Goal: Contribute content: Add original content to the website for others to see

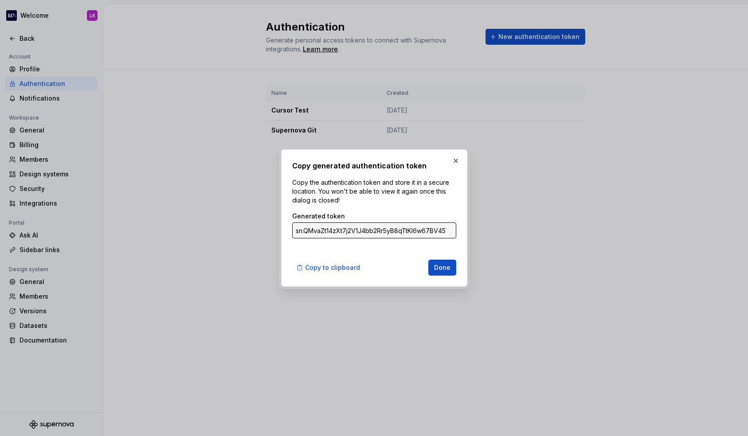
scroll to position [235, 0]
click at [459, 157] on button "button" at bounding box center [455, 161] width 12 height 12
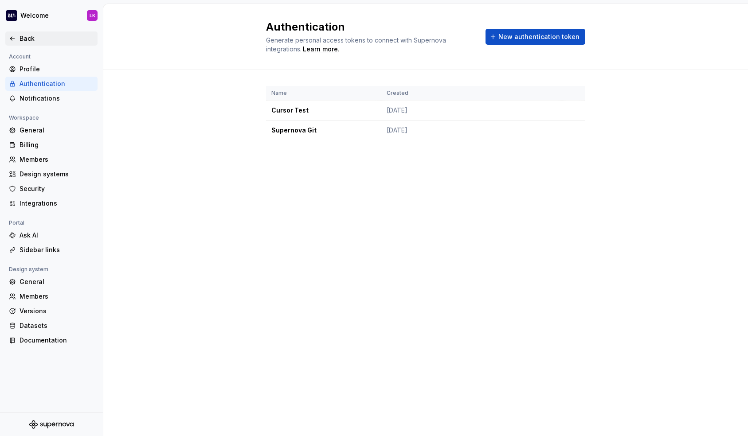
click at [33, 40] on div "Back" at bounding box center [57, 38] width 74 height 9
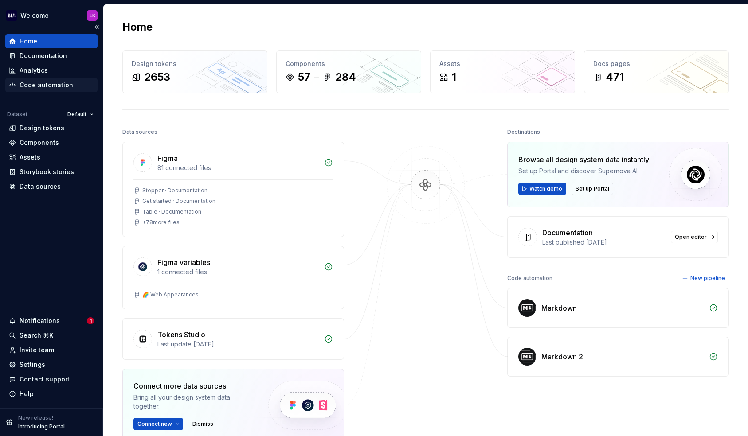
click at [43, 83] on div "Code automation" at bounding box center [47, 85] width 54 height 9
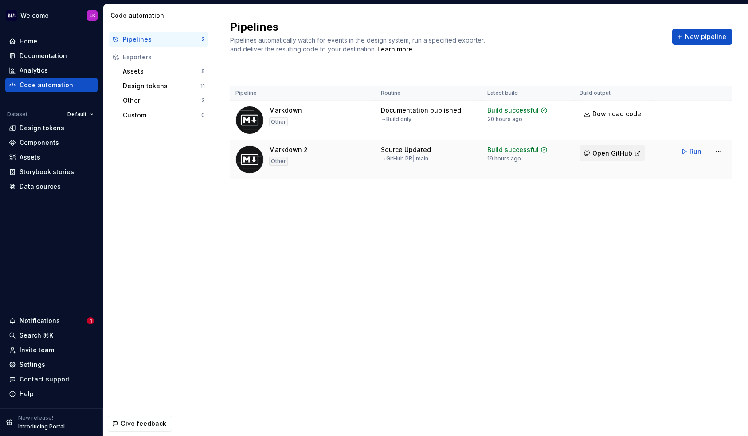
click at [623, 152] on span "Open GitHub" at bounding box center [612, 153] width 40 height 9
click at [29, 55] on div "Documentation" at bounding box center [43, 55] width 47 height 9
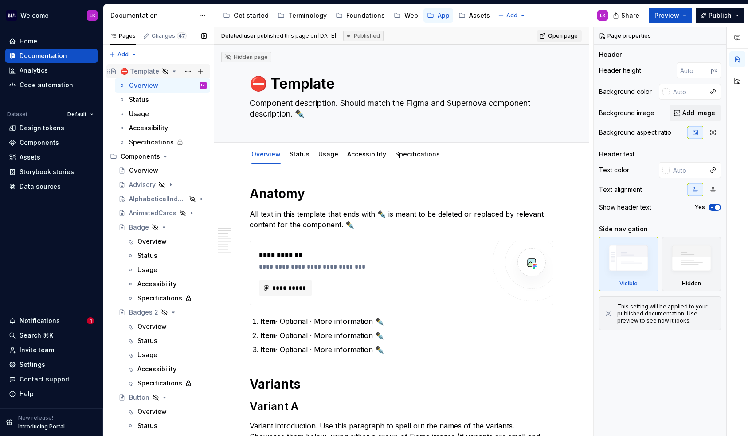
click at [171, 70] on icon "Page tree" at bounding box center [174, 71] width 7 height 7
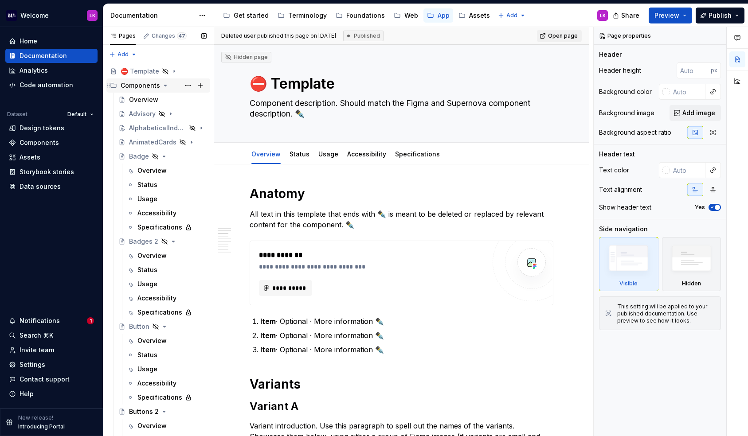
click at [165, 85] on icon "Page tree" at bounding box center [165, 85] width 7 height 7
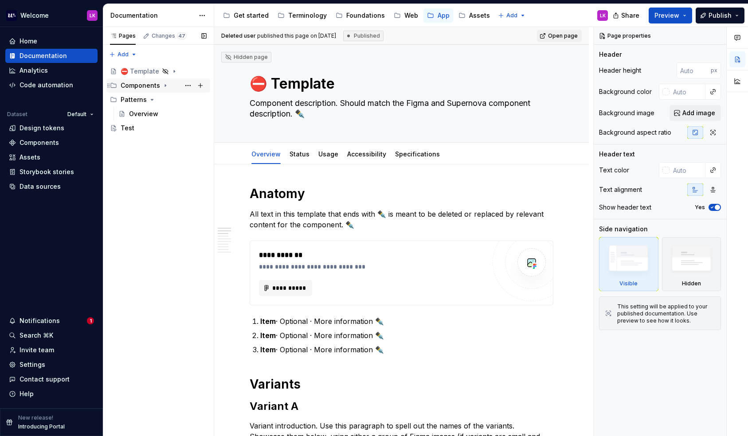
click at [165, 86] on icon "Page tree" at bounding box center [165, 86] width 1 height 2
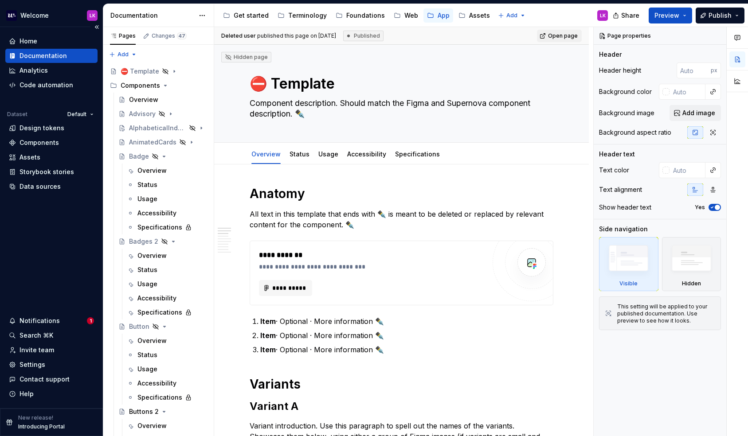
type textarea "*"
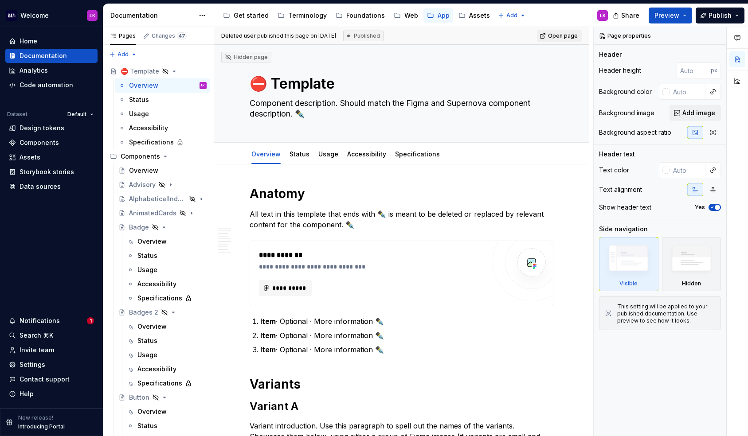
type textarea "*"
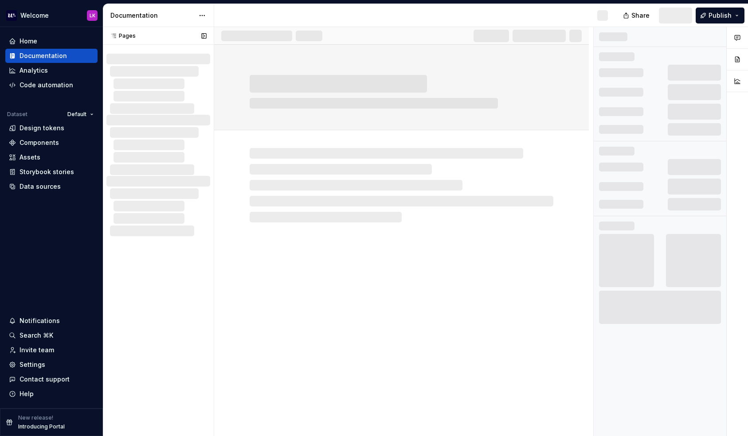
scroll to position [235, 0]
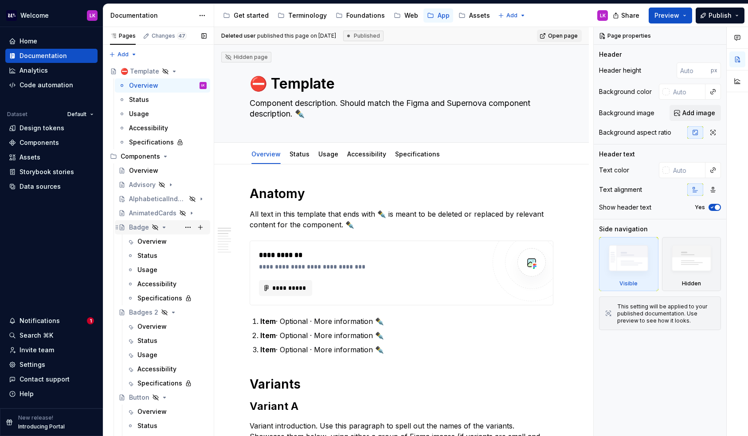
click at [166, 226] on icon "Page tree" at bounding box center [163, 227] width 7 height 7
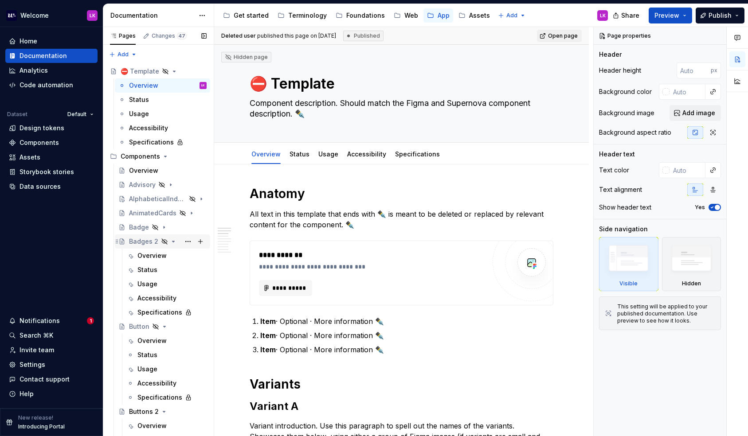
click at [172, 241] on icon "Page tree" at bounding box center [173, 241] width 2 height 1
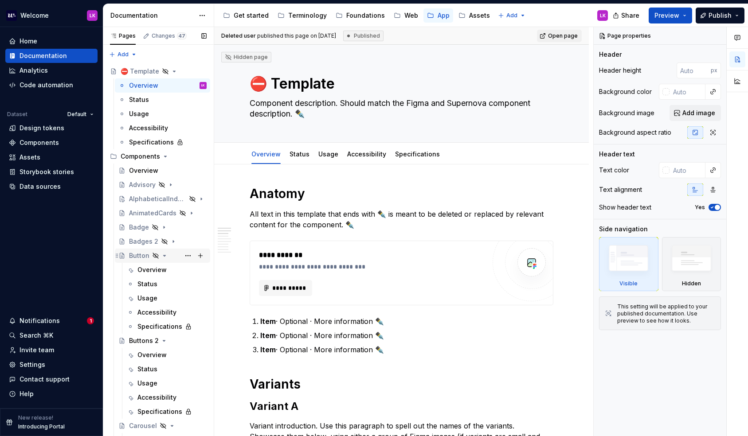
click at [167, 258] on icon "Page tree" at bounding box center [164, 255] width 7 height 7
click at [165, 267] on icon "Page tree" at bounding box center [163, 269] width 7 height 7
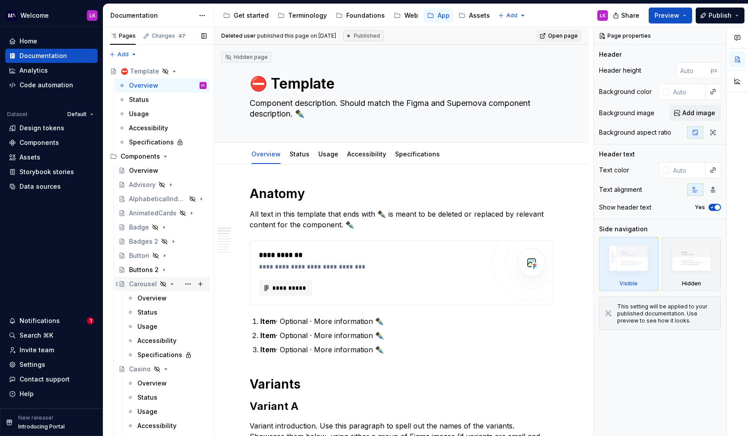
click at [168, 282] on icon "Page tree" at bounding box center [171, 284] width 7 height 7
click at [167, 292] on div "Casino" at bounding box center [162, 298] width 95 height 14
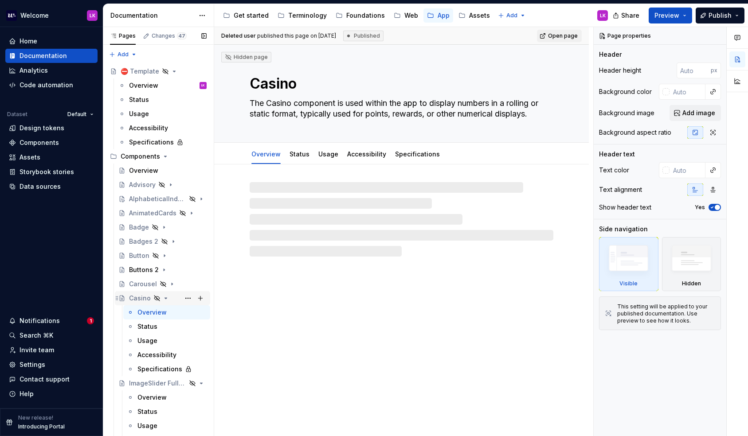
type textarea "*"
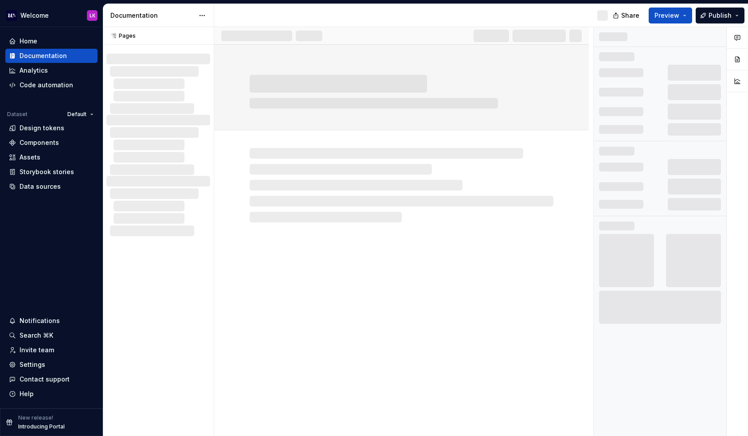
scroll to position [235, 0]
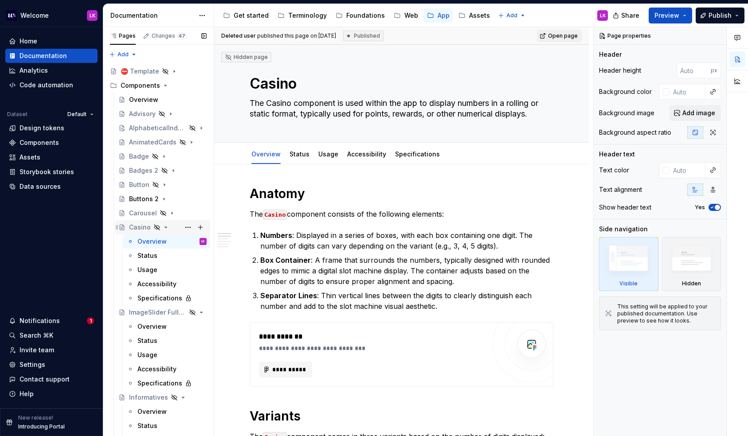
click at [166, 227] on icon "Page tree" at bounding box center [165, 227] width 7 height 7
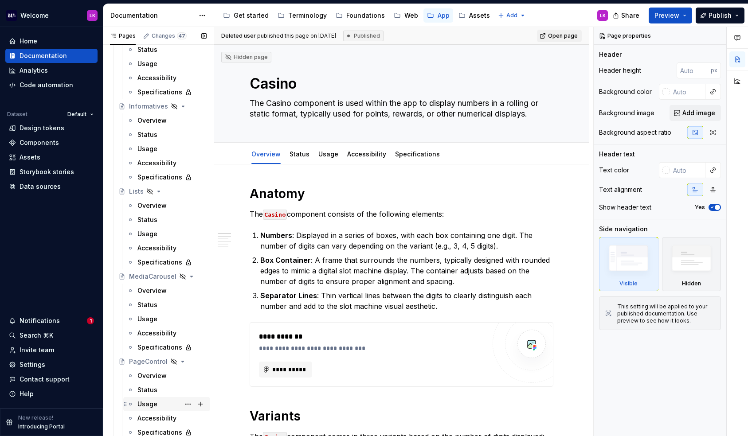
scroll to position [0, 0]
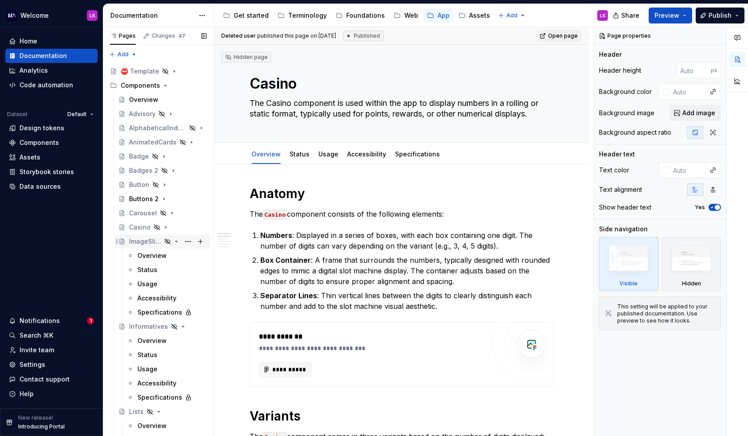
click at [177, 241] on icon "Page tree" at bounding box center [177, 241] width 2 height 1
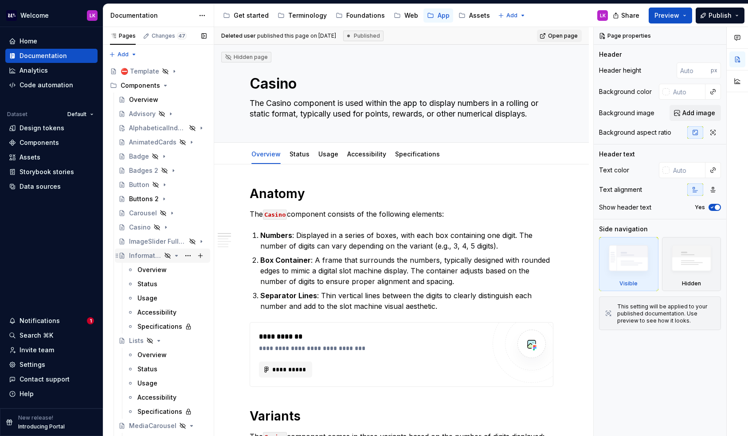
click at [177, 255] on icon "Page tree" at bounding box center [176, 255] width 7 height 7
click at [156, 270] on icon "Page tree" at bounding box center [158, 269] width 7 height 7
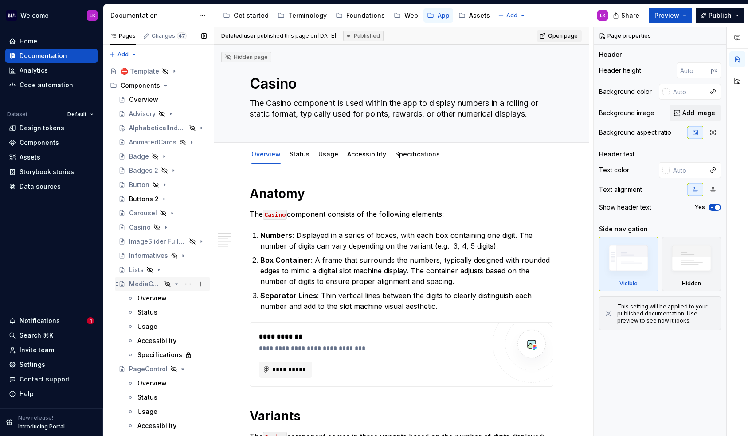
click at [179, 285] on icon "Page tree" at bounding box center [176, 284] width 7 height 7
click at [177, 299] on icon "Page tree" at bounding box center [176, 298] width 7 height 7
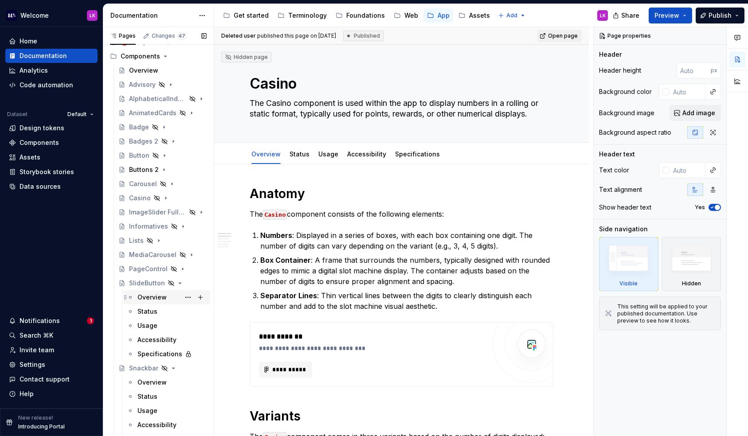
scroll to position [33, 0]
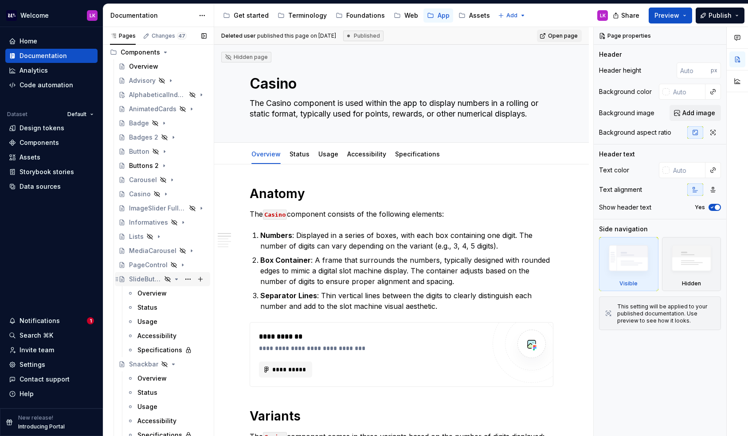
click at [179, 281] on icon "Page tree" at bounding box center [176, 279] width 7 height 7
click at [175, 295] on icon "Page tree" at bounding box center [173, 293] width 7 height 7
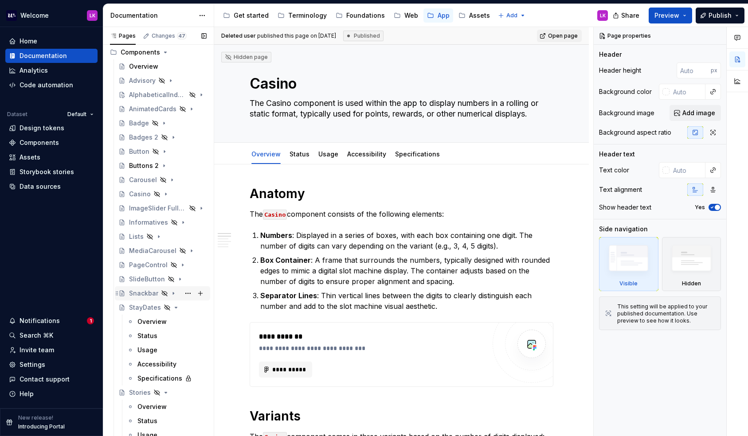
scroll to position [61, 0]
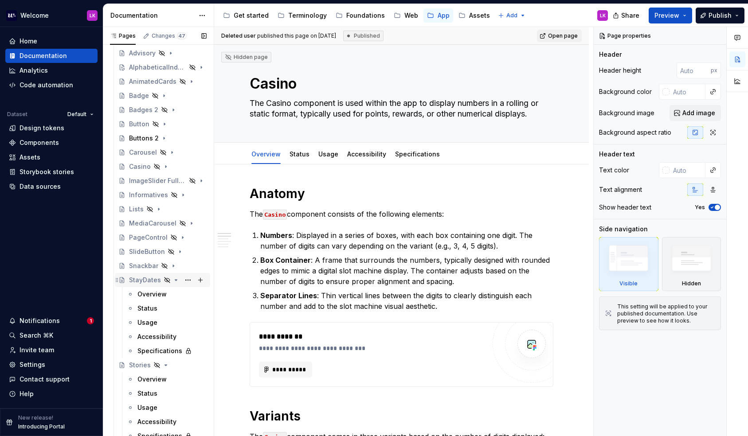
click at [174, 282] on icon "Page tree" at bounding box center [175, 280] width 7 height 7
click at [165, 293] on icon "Page tree" at bounding box center [165, 294] width 7 height 7
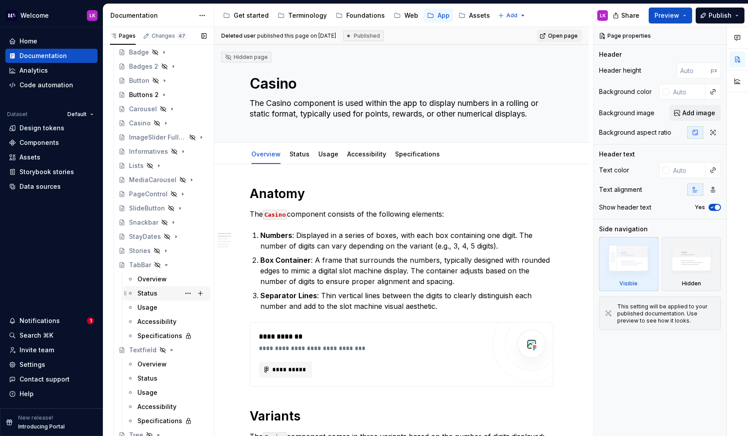
scroll to position [106, 0]
click at [164, 264] on icon "Page tree" at bounding box center [166, 263] width 7 height 7
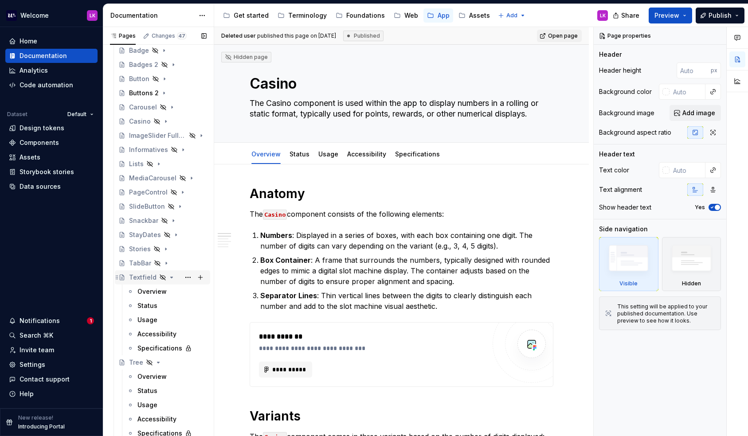
click at [169, 275] on icon "Page tree" at bounding box center [171, 277] width 7 height 7
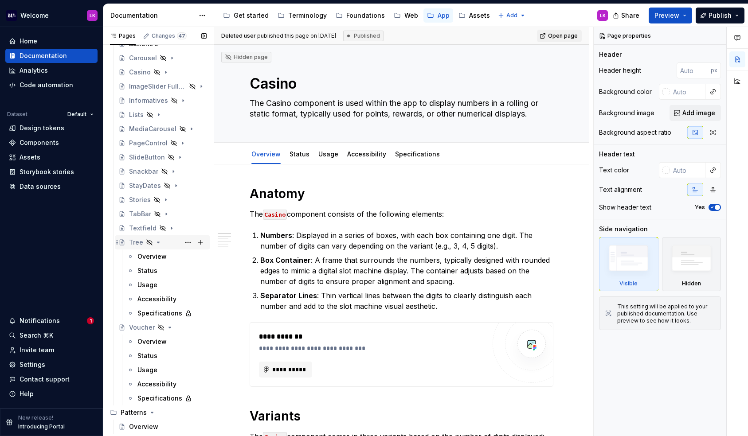
click at [160, 240] on icon "Page tree" at bounding box center [158, 242] width 7 height 7
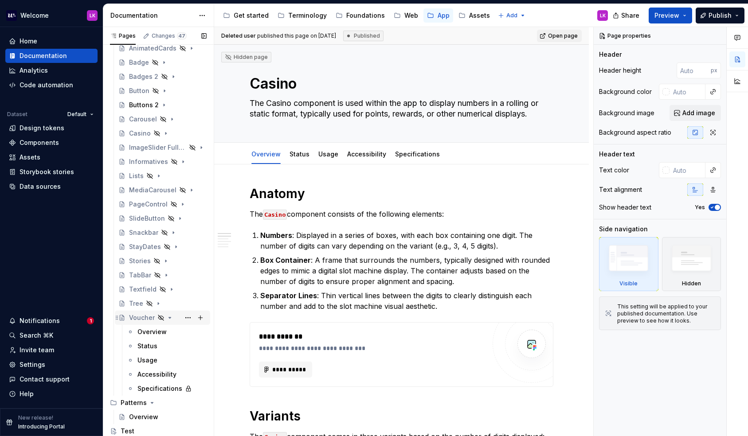
click at [164, 314] on div "Voucher" at bounding box center [168, 318] width 78 height 12
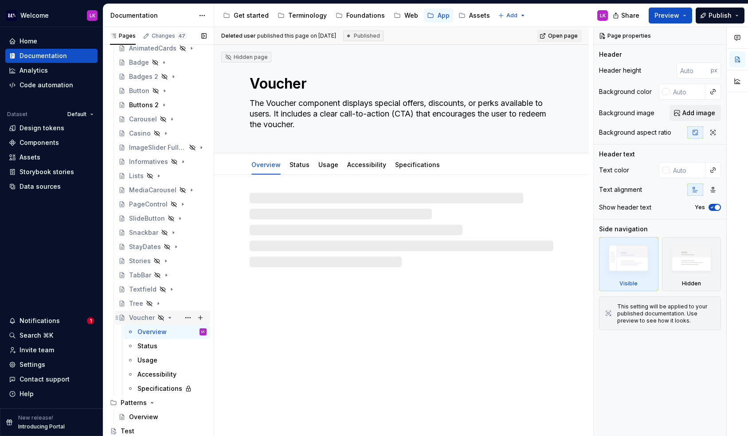
click at [168, 317] on icon "Page tree" at bounding box center [169, 317] width 7 height 7
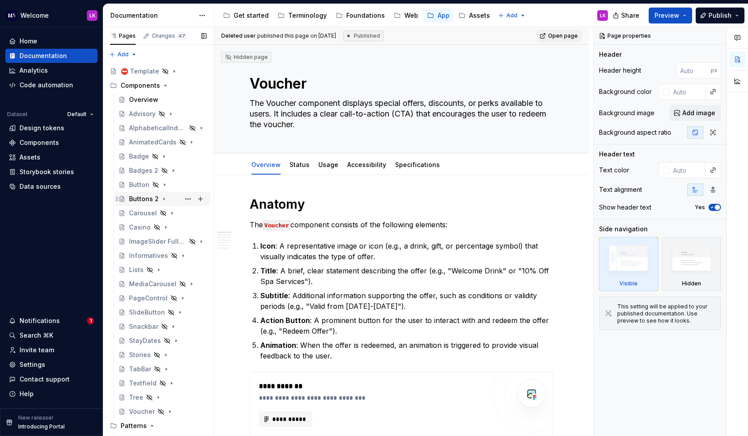
click at [161, 199] on icon "Page tree" at bounding box center [163, 198] width 7 height 7
click at [163, 199] on icon "Page tree" at bounding box center [164, 199] width 2 height 1
click at [166, 35] on div "Changes 47" at bounding box center [169, 35] width 35 height 7
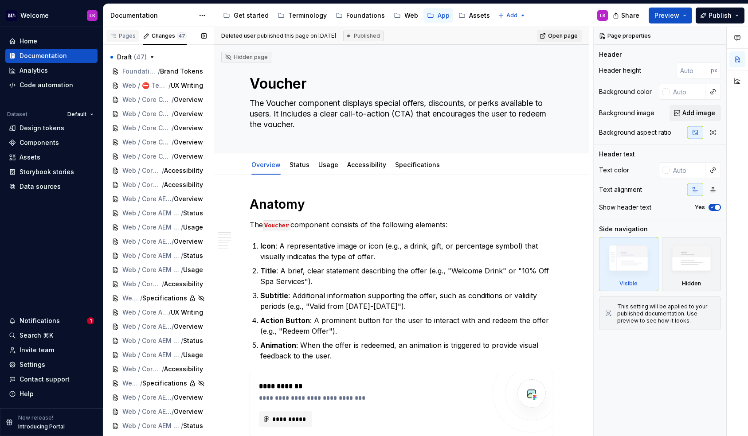
click at [121, 34] on div "Pages" at bounding box center [123, 35] width 26 height 7
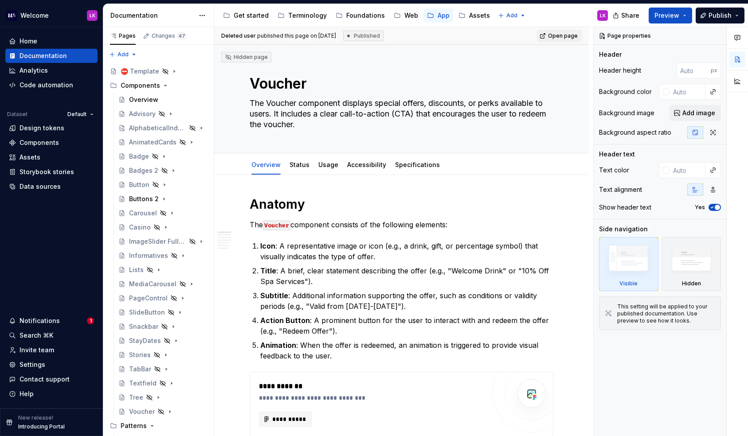
type textarea "*"
click at [38, 322] on div "Notifications" at bounding box center [40, 320] width 40 height 9
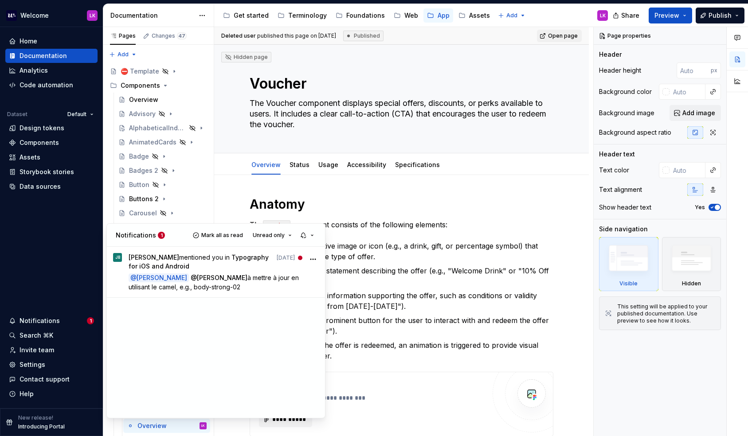
click at [228, 209] on html "Welcome LK Home Documentation Analytics Code automation Dataset Default Design …" at bounding box center [374, 218] width 748 height 436
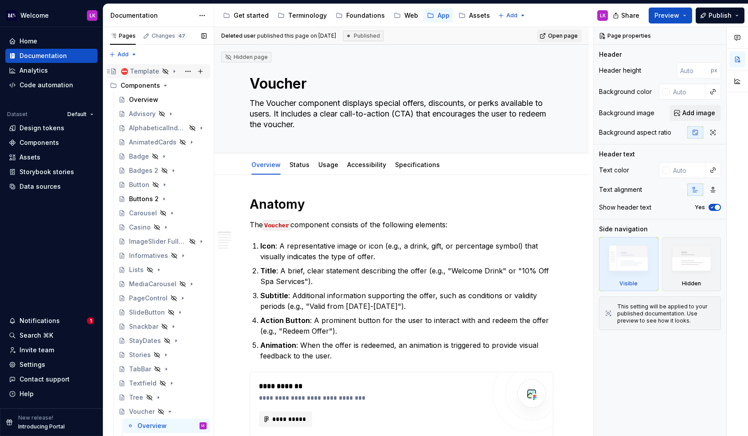
click at [174, 71] on icon "Page tree" at bounding box center [174, 71] width 1 height 2
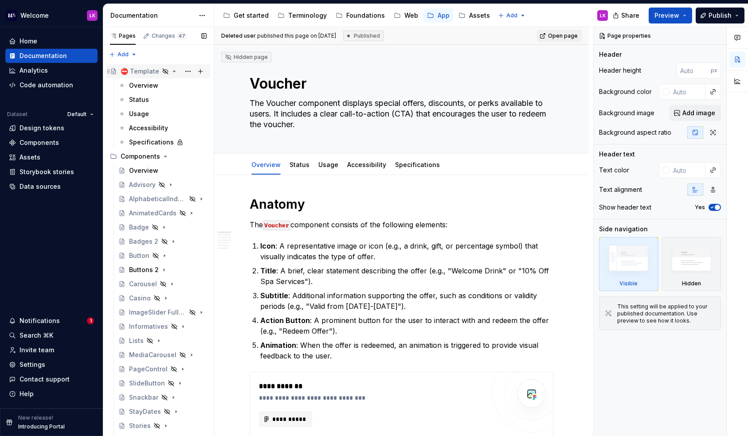
click at [173, 71] on icon "Page tree" at bounding box center [174, 71] width 2 height 1
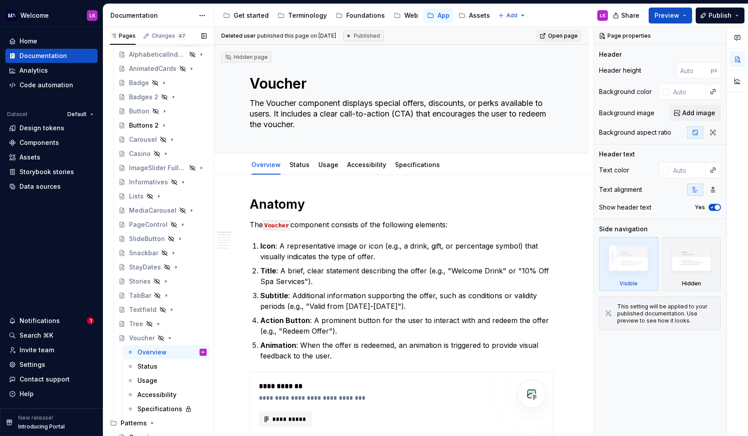
scroll to position [94, 0]
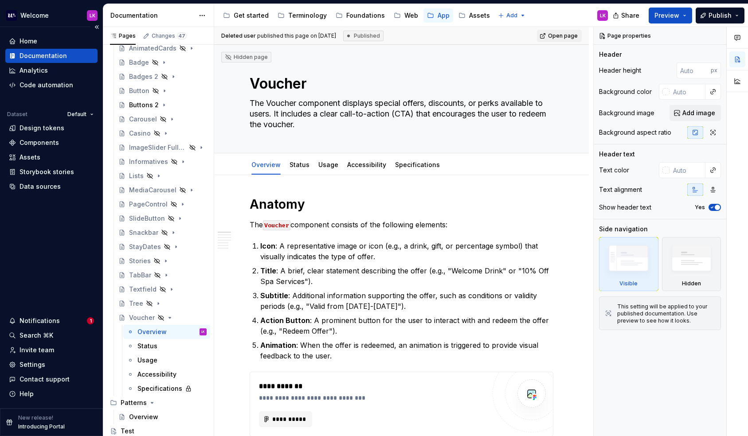
type textarea "*"
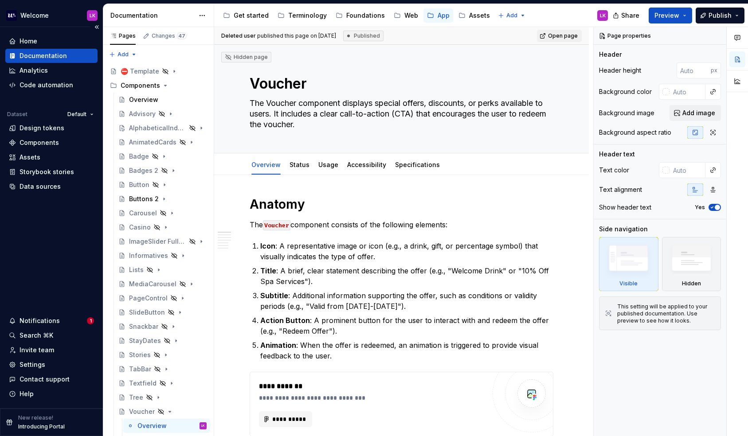
type textarea "*"
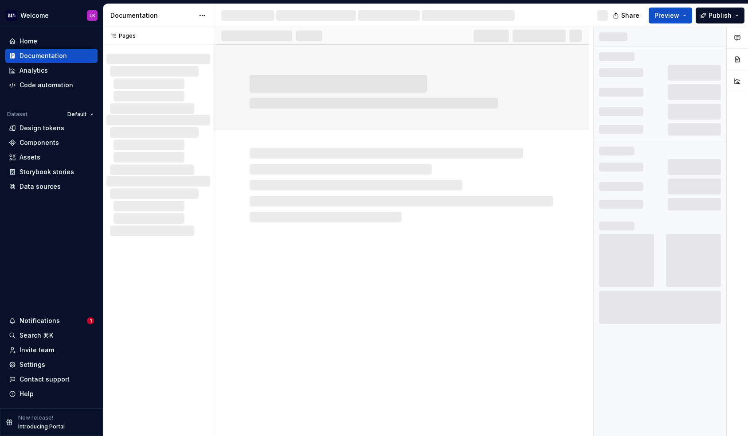
scroll to position [235, 0]
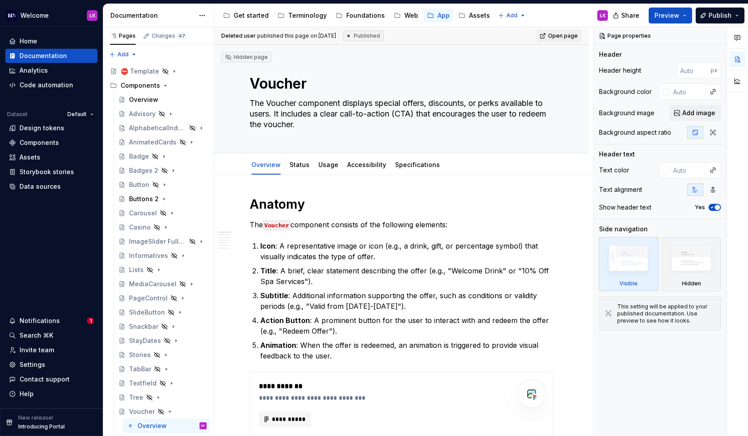
type textarea "*"
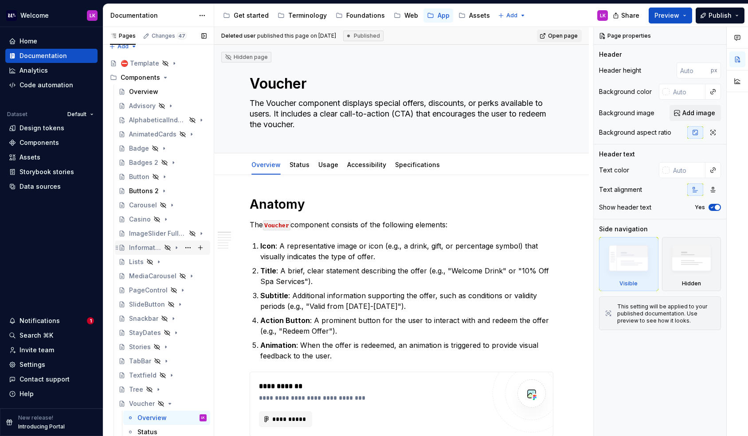
scroll to position [0, 0]
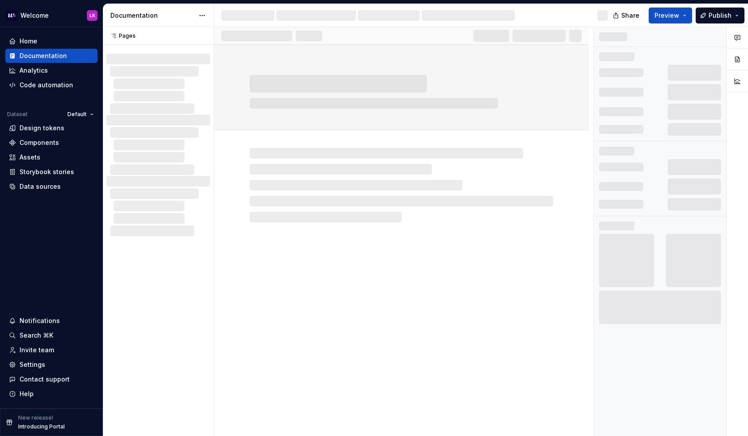
scroll to position [235, 0]
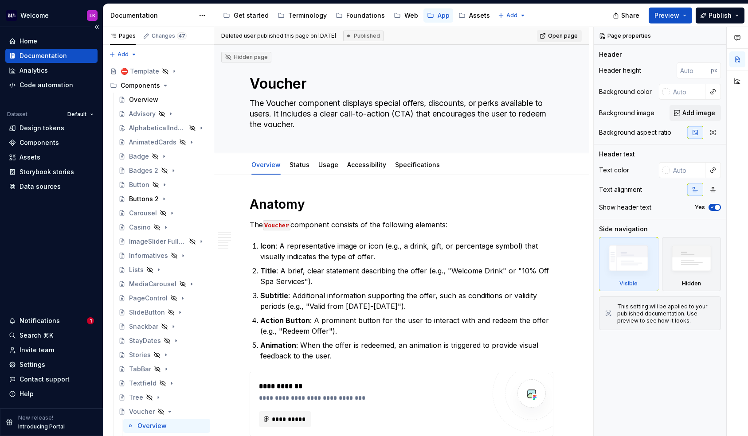
type textarea "*"
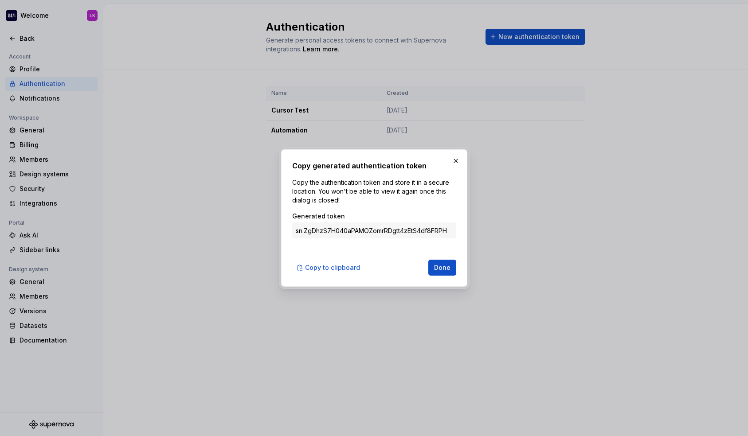
click at [450, 158] on button "button" at bounding box center [455, 161] width 12 height 12
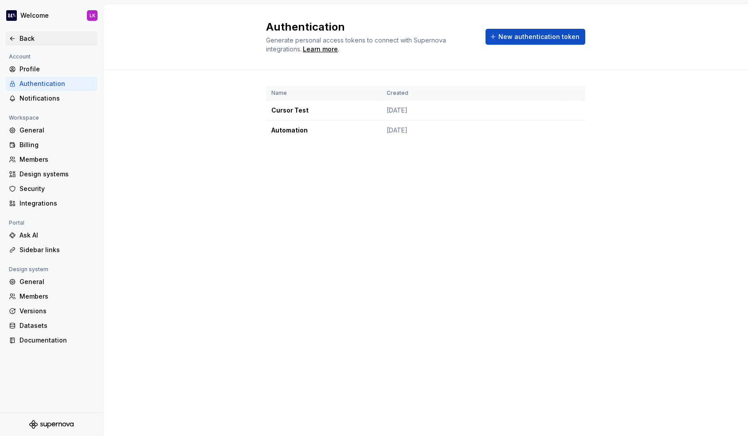
click at [24, 33] on div "Back" at bounding box center [51, 38] width 92 height 14
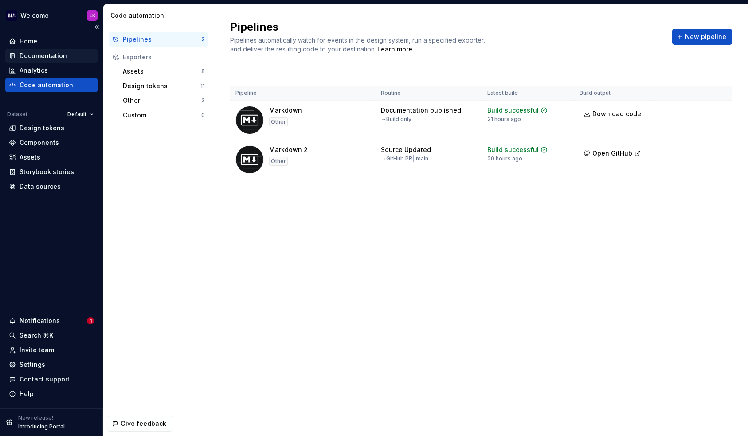
click at [51, 58] on div "Documentation" at bounding box center [43, 55] width 47 height 9
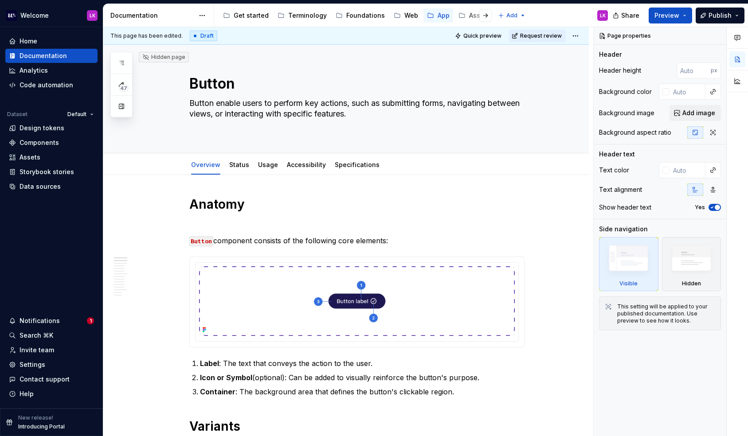
type textarea "*"
